Goal: Information Seeking & Learning: Learn about a topic

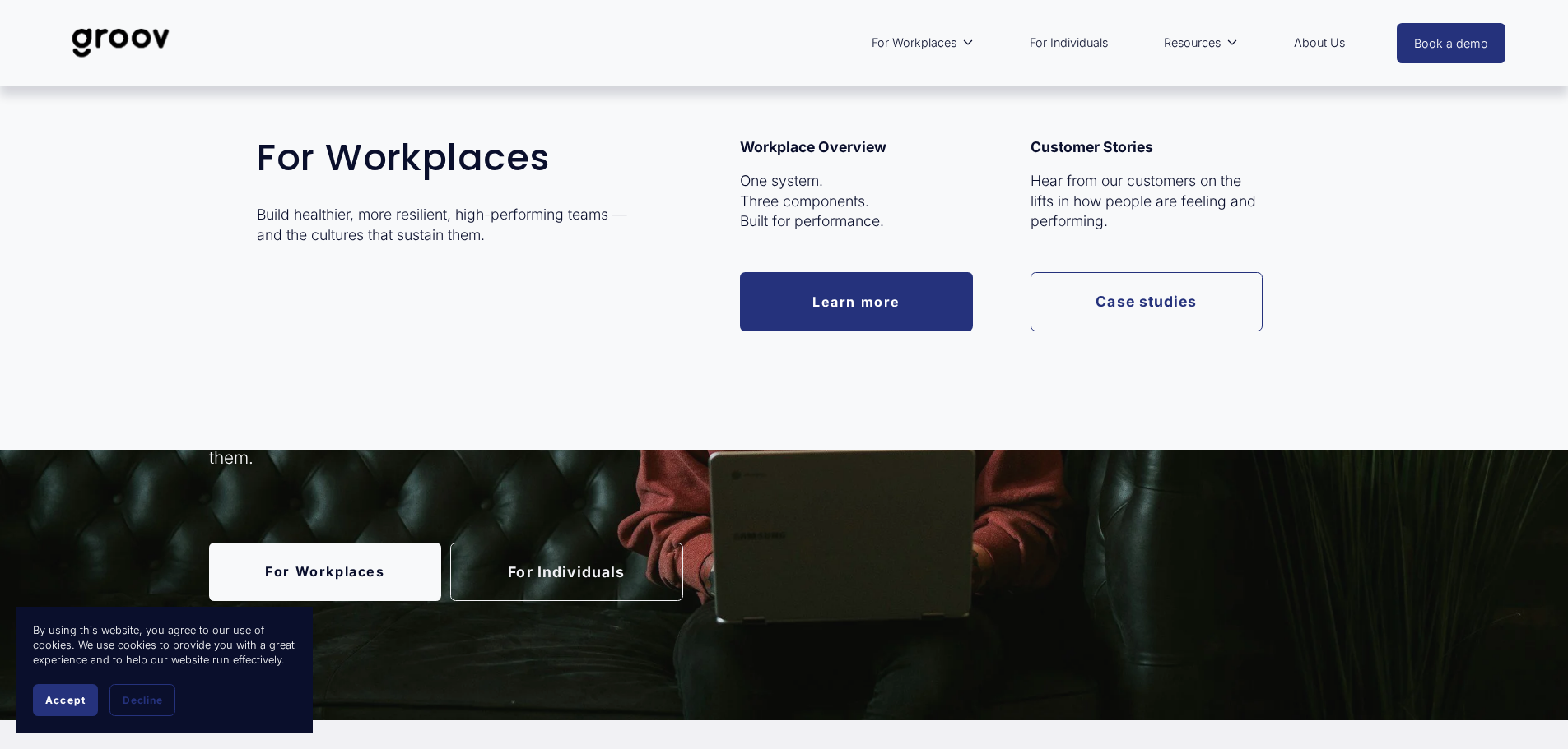
click at [908, 294] on link "Learn more" at bounding box center [855, 301] width 233 height 59
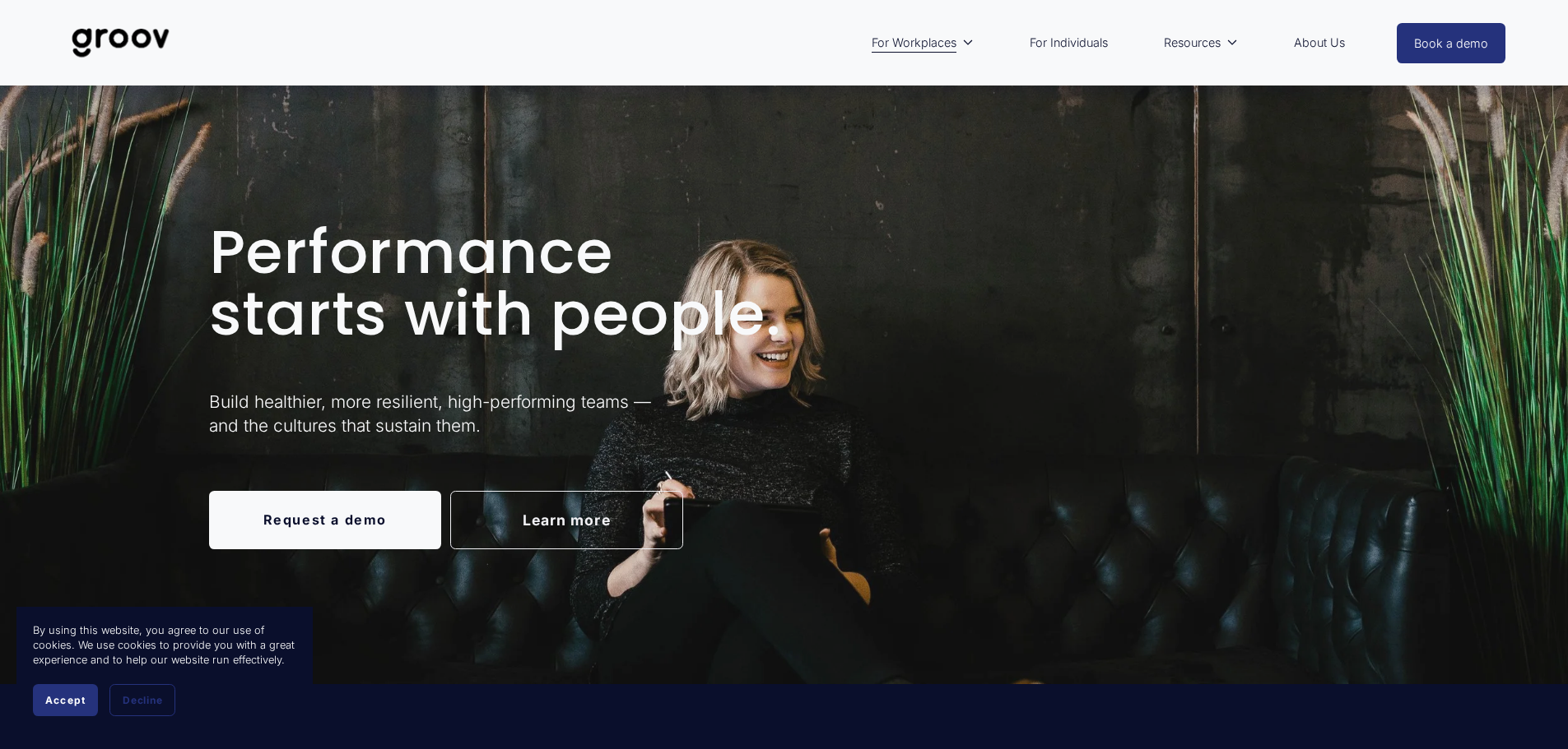
click at [78, 696] on span "Accept" at bounding box center [65, 700] width 41 height 12
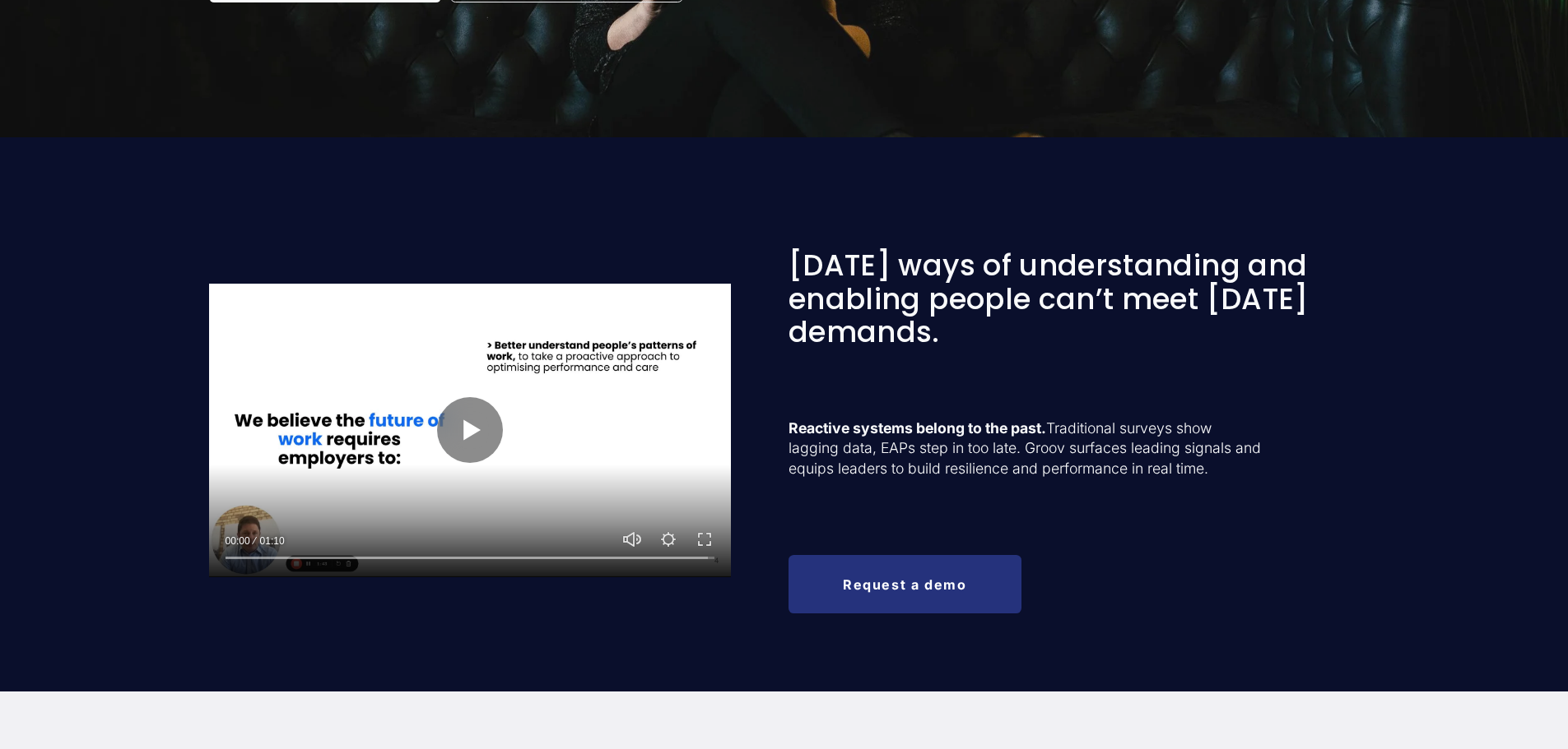
scroll to position [575, 0]
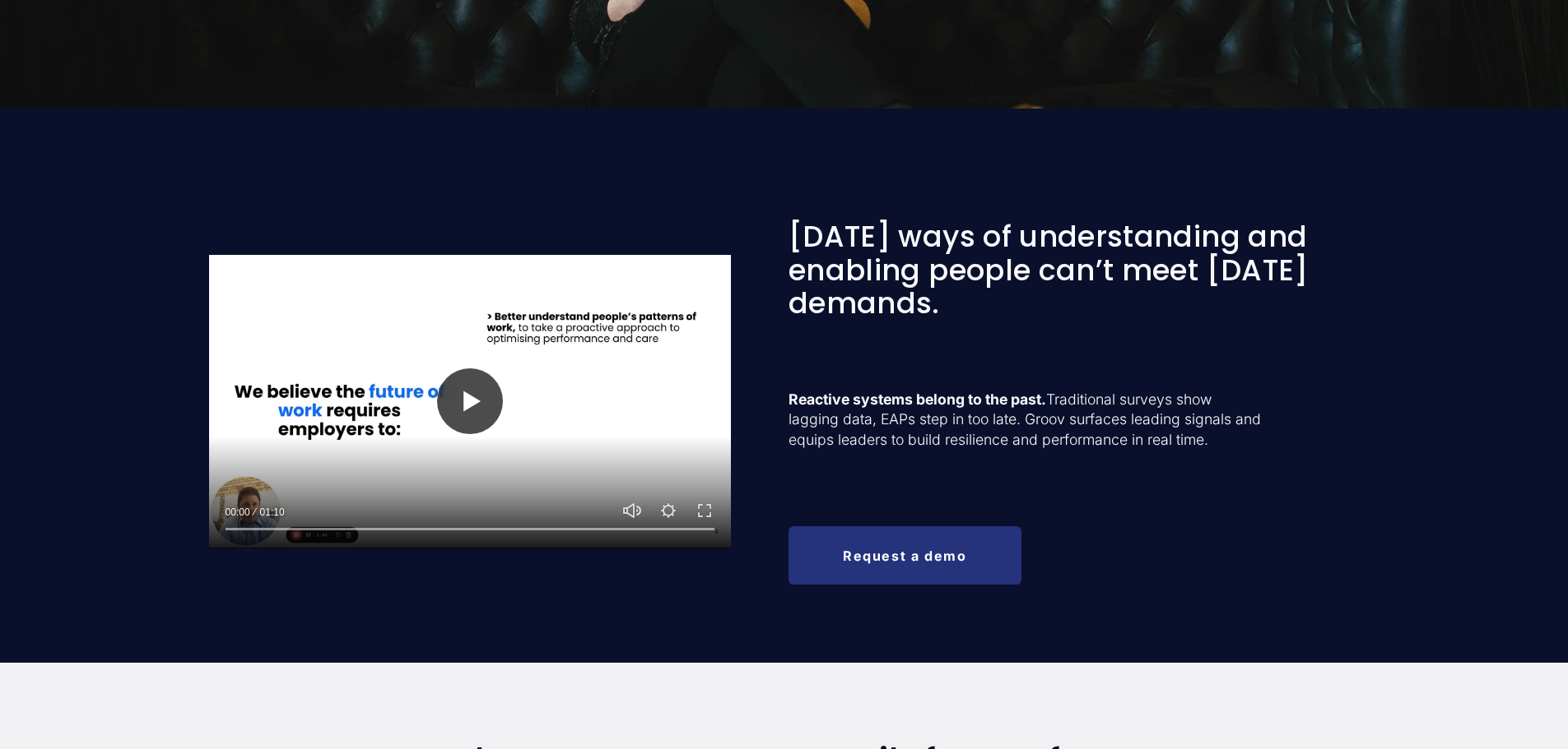
click at [498, 388] on button "Play" at bounding box center [469, 401] width 65 height 65
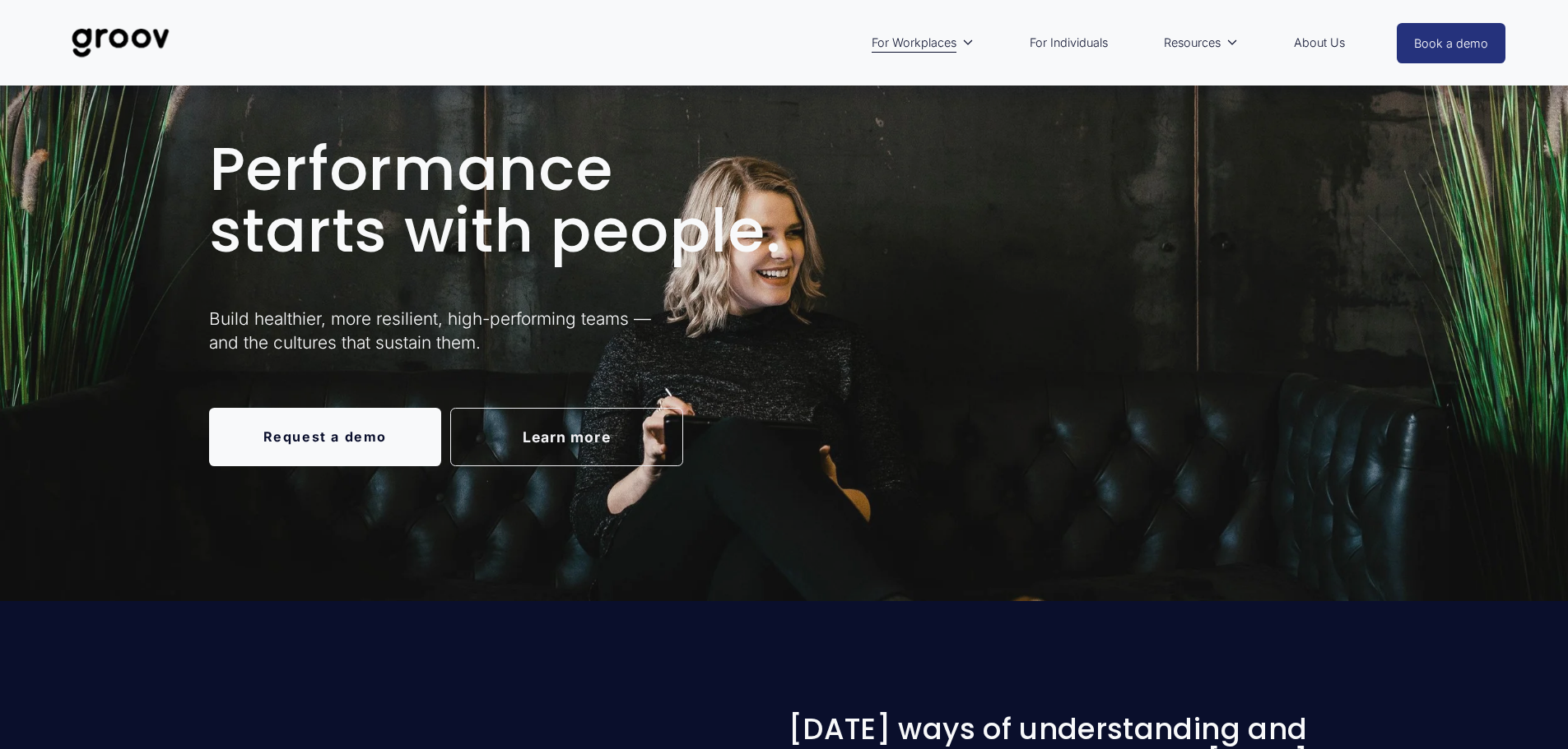
scroll to position [82, 0]
click at [1062, 40] on link "For Individuals" at bounding box center [1068, 43] width 94 height 38
type input "48.66"
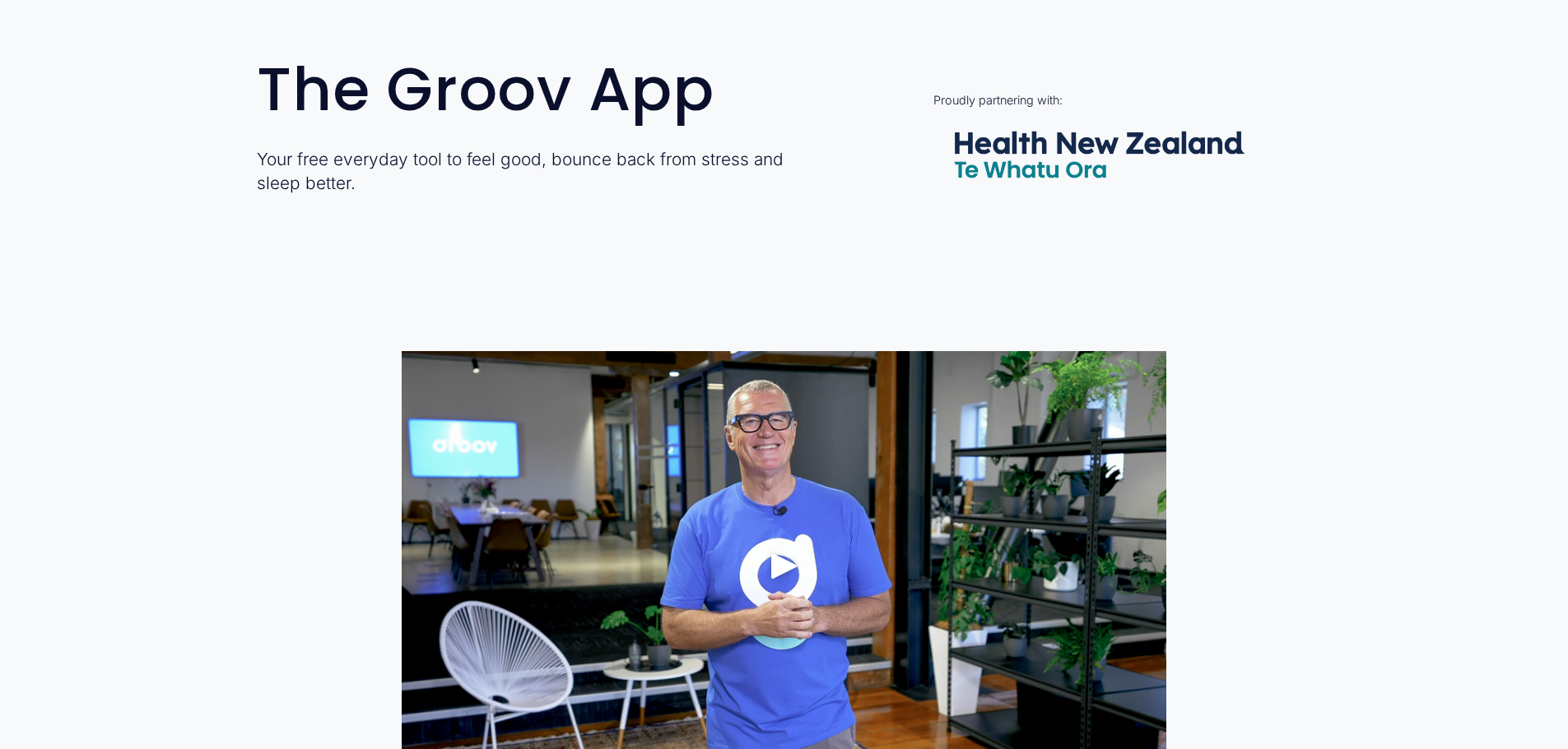
scroll to position [905, 0]
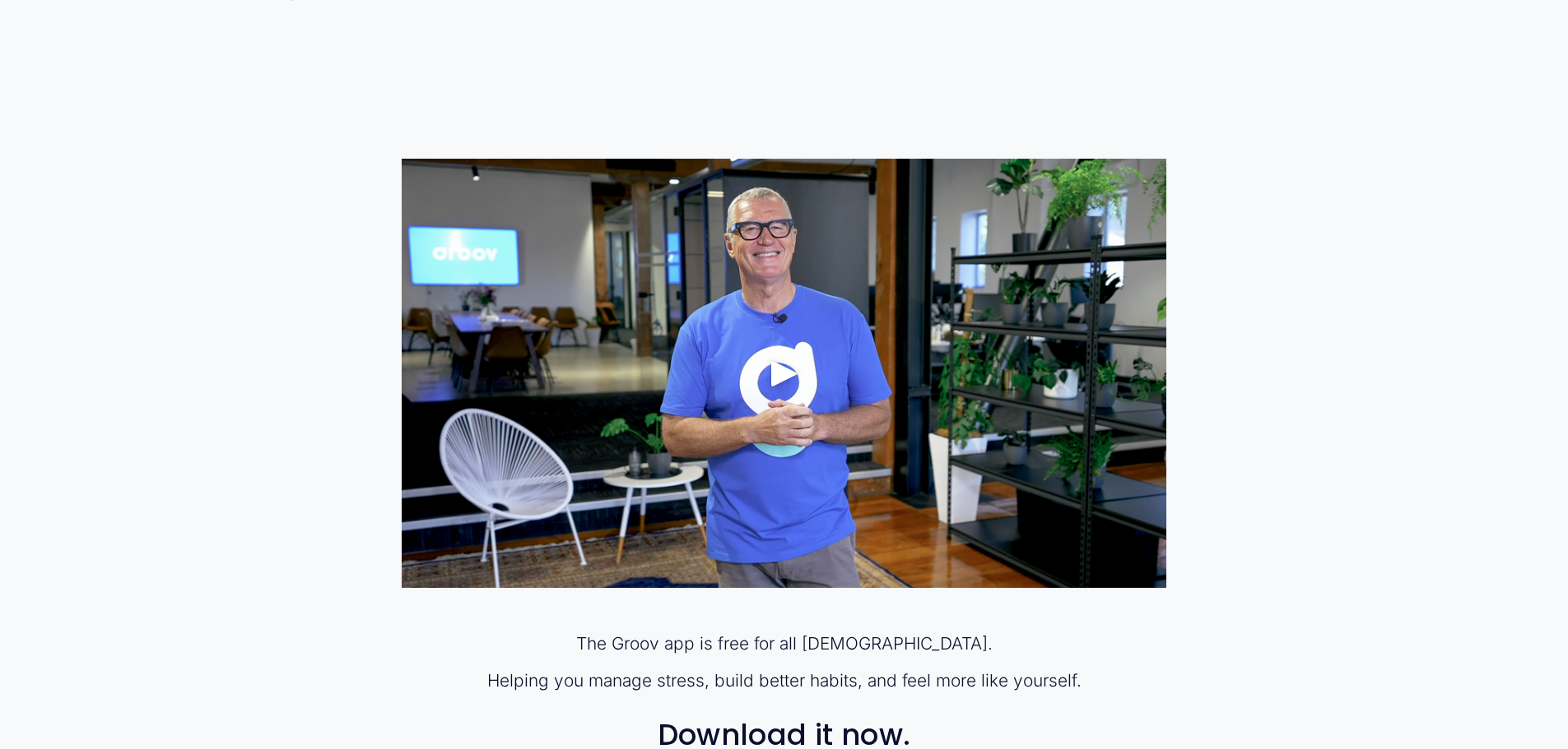
click at [787, 364] on div "Play" at bounding box center [784, 374] width 40 height 40
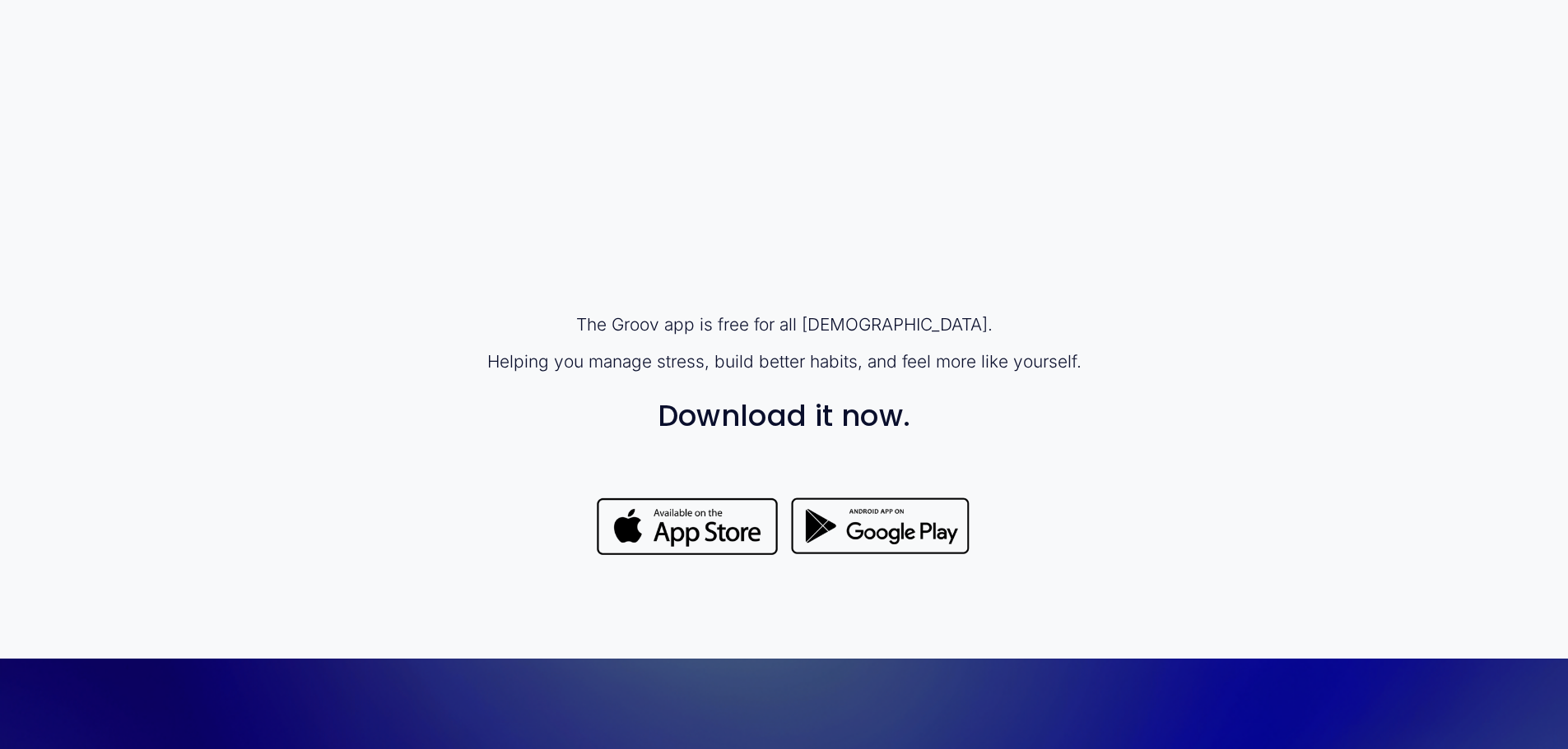
scroll to position [1234, 0]
